Goal: Information Seeking & Learning: Learn about a topic

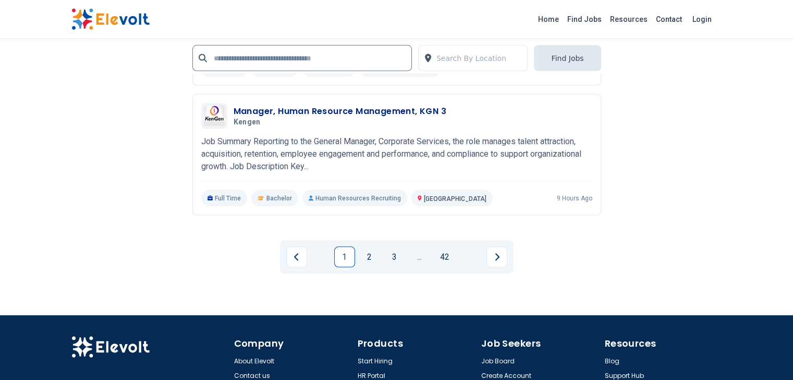
scroll to position [2209, 0]
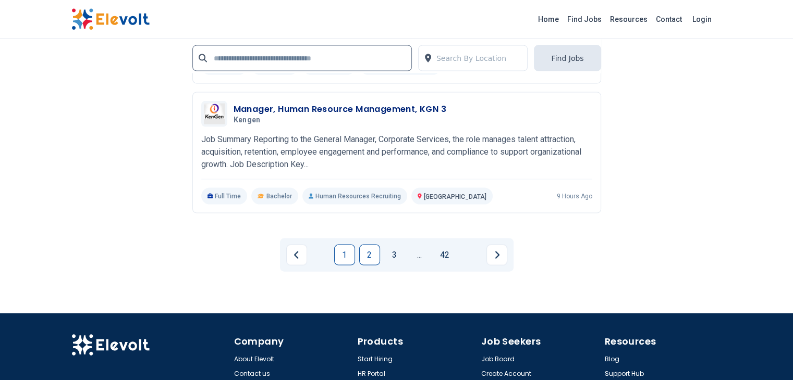
click at [374, 245] on link "2" at bounding box center [369, 255] width 21 height 21
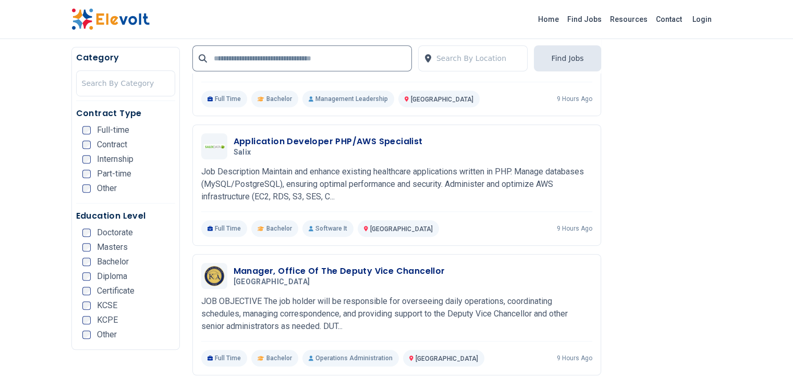
scroll to position [625, 0]
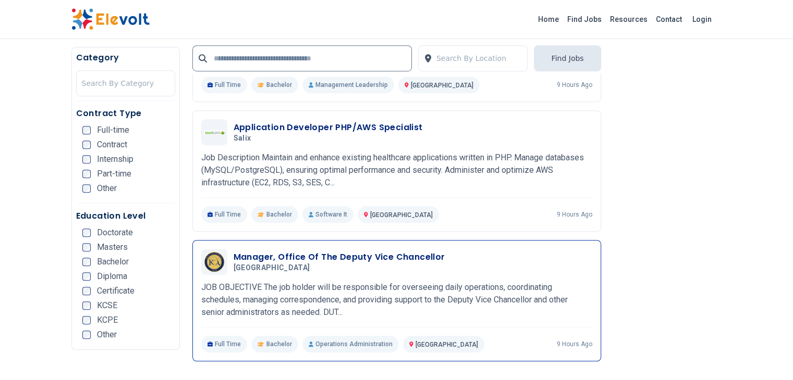
click at [592, 283] on p "JOB OBJECTIVE The job holder will be responsible for overseeing daily operation…" at bounding box center [396, 300] width 391 height 38
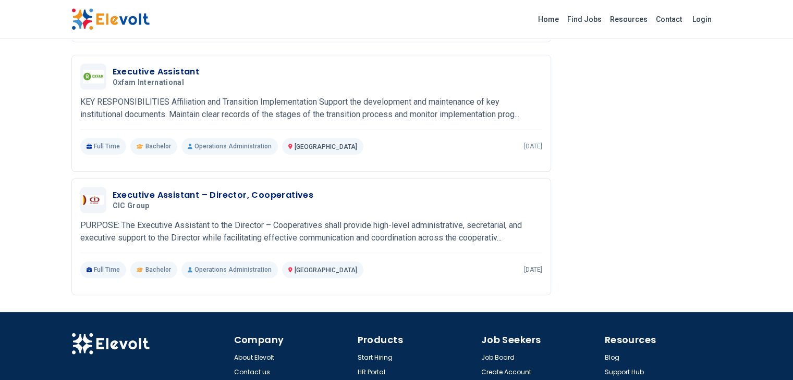
scroll to position [1173, 0]
